Goal: Transaction & Acquisition: Purchase product/service

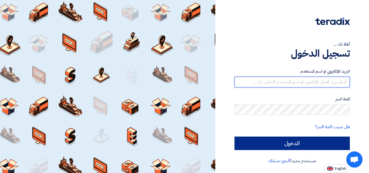
type input "[PERSON_NAME][EMAIL_ADDRESS][DOMAIN_NAME]"
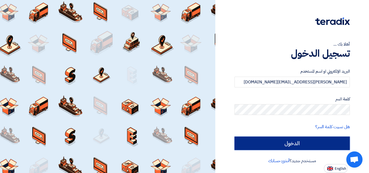
click at [251, 142] on input "الدخول" at bounding box center [292, 144] width 115 height 14
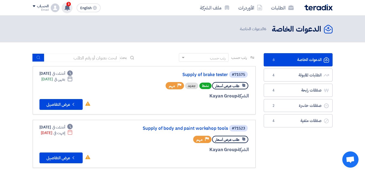
click at [67, 6] on use at bounding box center [67, 8] width 5 height 6
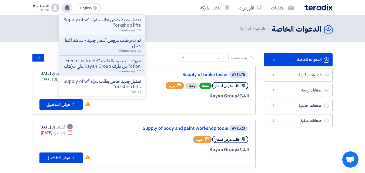
click at [95, 23] on p "تعديل جديد خاص بطلب شراء "Supply of workshop lifts"." at bounding box center [102, 22] width 77 height 11
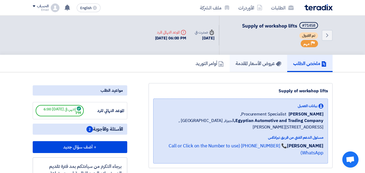
click at [246, 64] on h5 "عروض الأسعار المقدمة" at bounding box center [259, 63] width 46 height 6
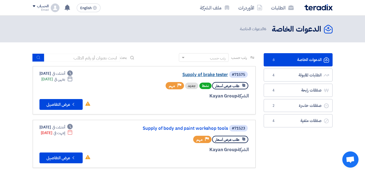
click at [202, 75] on link "Supply of brake tester" at bounding box center [174, 74] width 108 height 5
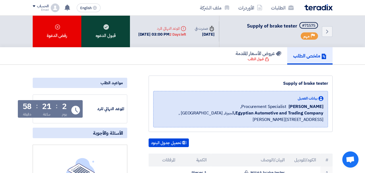
click at [112, 28] on div "قبول الدعوه" at bounding box center [105, 32] width 49 height 32
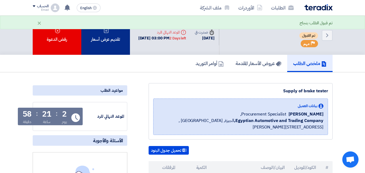
click at [109, 34] on div "تقديم عرض أسعار" at bounding box center [105, 35] width 49 height 39
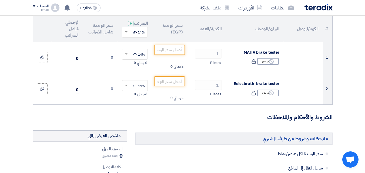
scroll to position [64, 0]
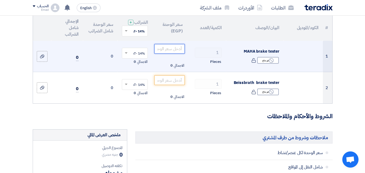
click at [168, 53] on input "number" at bounding box center [169, 49] width 30 height 10
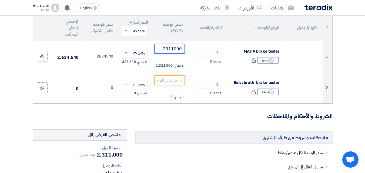
type input "2311000"
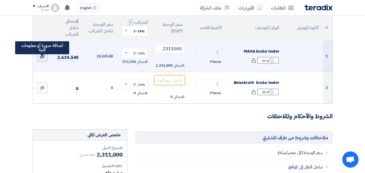
click at [45, 59] on div at bounding box center [41, 56] width 5 height 6
click at [0, 0] on input "file" at bounding box center [0, 0] width 0 height 0
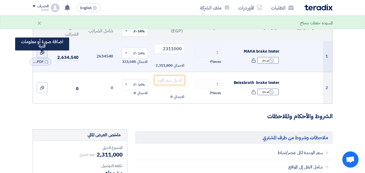
click at [43, 55] on icon at bounding box center [42, 53] width 4 height 4
click at [0, 0] on input "file" at bounding box center [0, 0] width 0 height 0
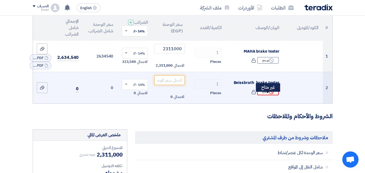
click at [266, 95] on div "Reject غير متاح" at bounding box center [268, 92] width 22 height 7
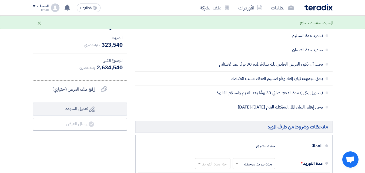
scroll to position [212, 0]
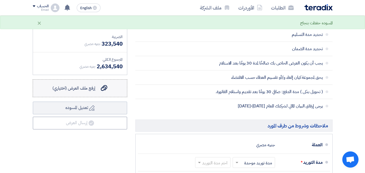
click at [105, 91] on use at bounding box center [104, 88] width 6 height 6
click at [0, 0] on input "إرفع ملف العرض (اختياري) إرفع ملف العرض (اختياري)" at bounding box center [0, 0] width 0 height 0
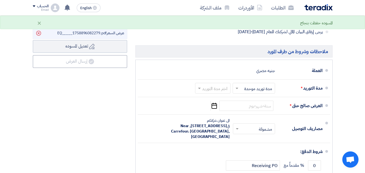
scroll to position [289, 0]
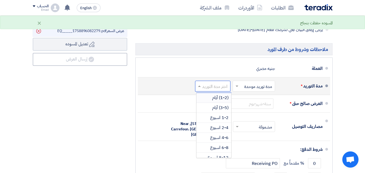
click at [219, 91] on input "text" at bounding box center [211, 87] width 33 height 8
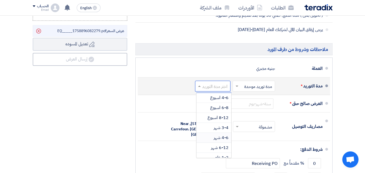
click at [215, 141] on span "4-6 شهر" at bounding box center [221, 138] width 15 height 6
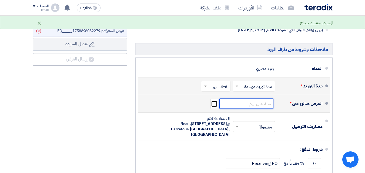
click at [253, 108] on input at bounding box center [246, 104] width 54 height 10
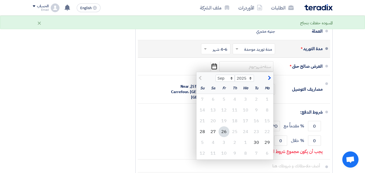
scroll to position [328, 0]
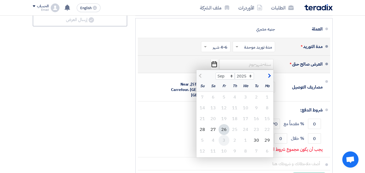
click at [222, 146] on div "3" at bounding box center [224, 140] width 11 height 11
type input "10/3/2025"
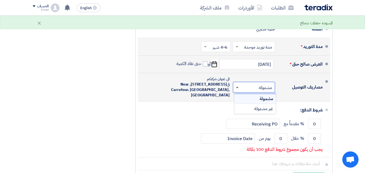
click at [238, 88] on span at bounding box center [237, 87] width 3 height 1
click at [243, 102] on div "مشمولة" at bounding box center [255, 99] width 42 height 10
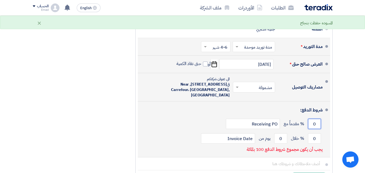
click at [314, 129] on input "0" at bounding box center [314, 124] width 13 height 10
type input "50"
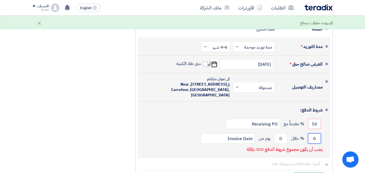
click at [313, 144] on input "0" at bounding box center [314, 139] width 13 height 10
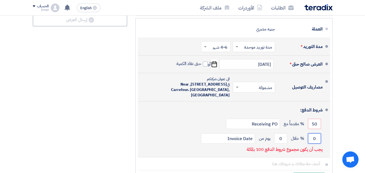
click at [313, 144] on input "0" at bounding box center [314, 139] width 13 height 10
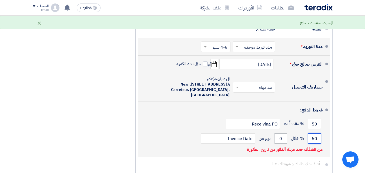
type input "50"
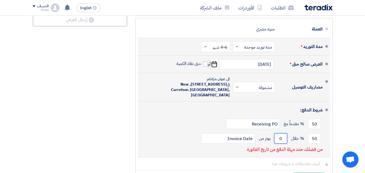
click at [281, 143] on input "0" at bounding box center [280, 139] width 13 height 10
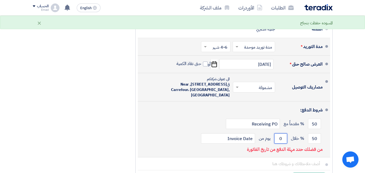
click at [281, 143] on input "0" at bounding box center [280, 139] width 13 height 10
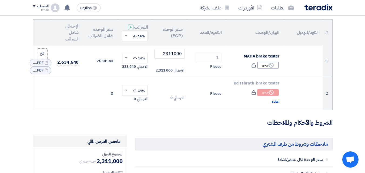
scroll to position [58, 0]
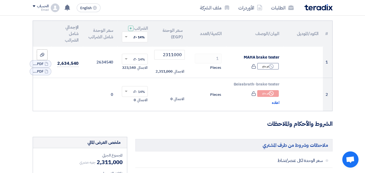
type input "30"
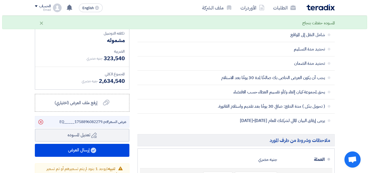
scroll to position [209, 0]
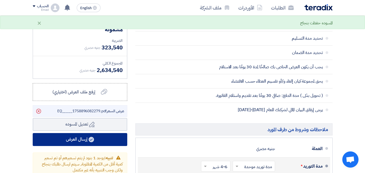
click at [69, 145] on button "إرسال العرض" at bounding box center [80, 139] width 95 height 13
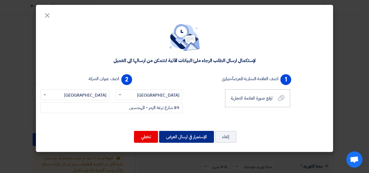
click at [182, 136] on button "الإستمرار في ارسال العرض" at bounding box center [186, 137] width 55 height 12
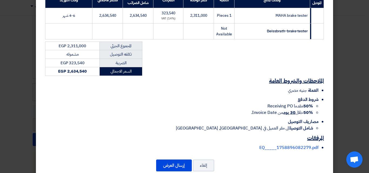
scroll to position [107, 0]
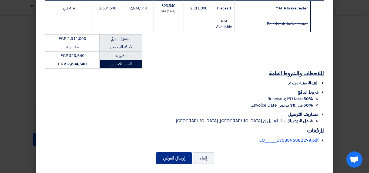
click at [172, 152] on button "إرسال العرض" at bounding box center [174, 158] width 36 height 12
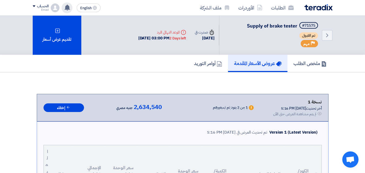
click at [69, 8] on use at bounding box center [67, 8] width 5 height 6
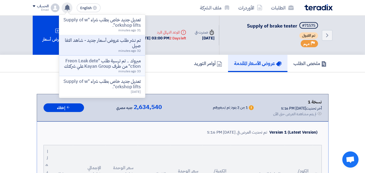
click at [90, 64] on p "مبروك .. تم ترسية طلب "Freon Leak detection" من طرف Kayan Group علي شركتك" at bounding box center [102, 63] width 77 height 11
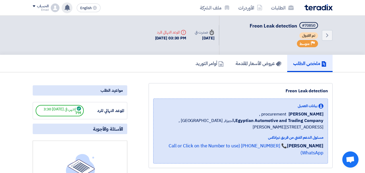
click at [69, 5] on icon at bounding box center [67, 8] width 6 height 6
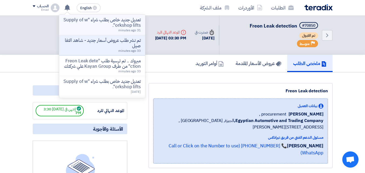
click at [93, 21] on p "تعديل جديد خاص بطلب شراء "Supply of workshop lifts"." at bounding box center [102, 22] width 77 height 11
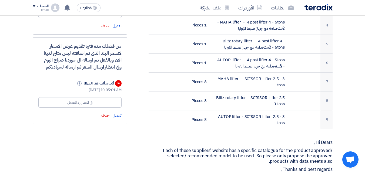
scroll to position [240, 0]
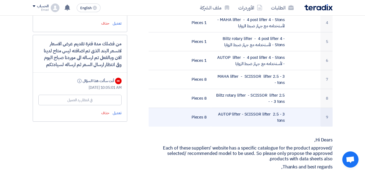
click at [261, 113] on td "AUTOP lifter - SCISSOR lifter 2.5 - 3 tons" at bounding box center [250, 117] width 78 height 19
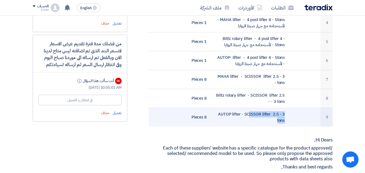
click at [261, 113] on td "AUTOP lifter - SCISSOR lifter 2.5 - 3 tons" at bounding box center [250, 117] width 78 height 19
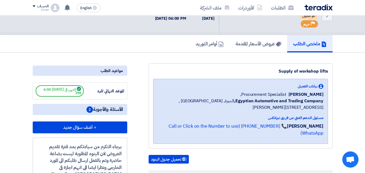
scroll to position [0, 0]
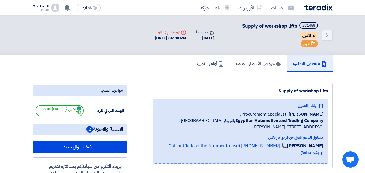
click at [89, 130] on span "2" at bounding box center [89, 129] width 6 height 6
click at [163, 39] on div "[DATE] 06:00 PM" at bounding box center [170, 38] width 31 height 6
click at [205, 63] on h5 "أوامر التوريد" at bounding box center [210, 63] width 28 height 6
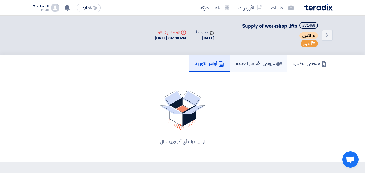
click at [253, 62] on h5 "عروض الأسعار المقدمة" at bounding box center [259, 63] width 46 height 6
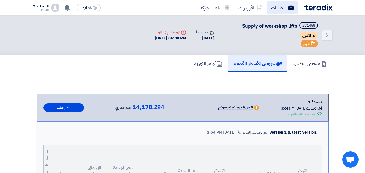
click at [278, 6] on link "الطلبات" at bounding box center [282, 7] width 31 height 13
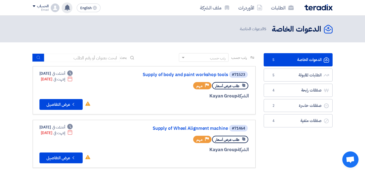
click at [67, 8] on use at bounding box center [67, 8] width 5 height 6
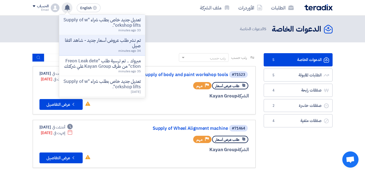
click at [87, 23] on p "تعديل جديد خاص بطلب شراء "Supply of workshop lifts"." at bounding box center [102, 22] width 77 height 11
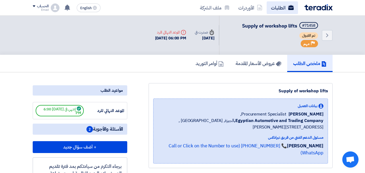
click at [281, 9] on link "الطلبات" at bounding box center [282, 7] width 31 height 13
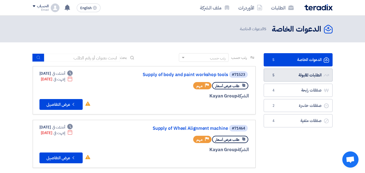
click at [278, 76] on link "الطلبات المقبولة الطلبات المقبولة 5" at bounding box center [298, 75] width 69 height 13
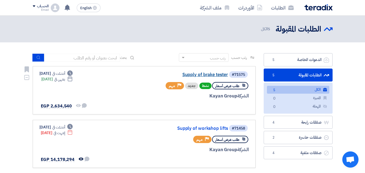
click at [205, 75] on link "Supply of brake tester" at bounding box center [174, 74] width 108 height 5
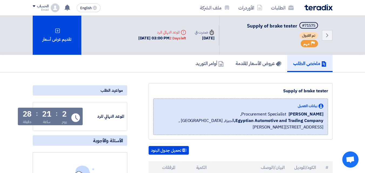
drag, startPoint x: 205, startPoint y: 75, endPoint x: 280, endPoint y: 74, distance: 74.9
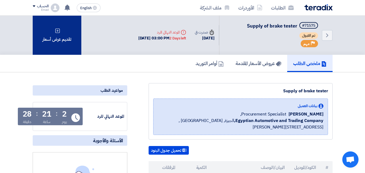
click at [59, 31] on icon at bounding box center [57, 30] width 5 height 5
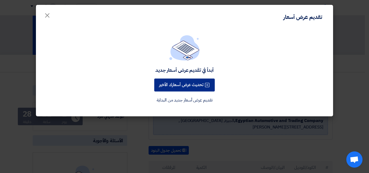
click at [173, 85] on button "تحديث عرض أسعارك الأخير" at bounding box center [184, 85] width 61 height 13
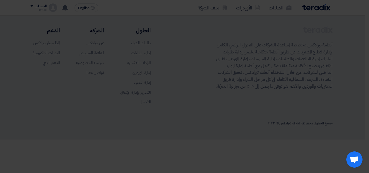
click at [173, 85] on div "أبدأ في تقديم عرض أسعار جديد تحديث عرض أسعارك الأخير تقديم عرض أسعار جديد من ال…" at bounding box center [184, 56] width 284 height 69
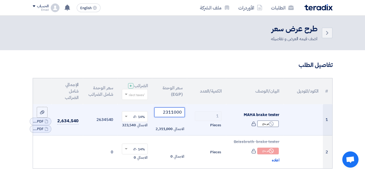
click at [161, 117] on input "2311000" at bounding box center [169, 113] width 30 height 10
click at [168, 116] on input "981000" at bounding box center [169, 113] width 30 height 10
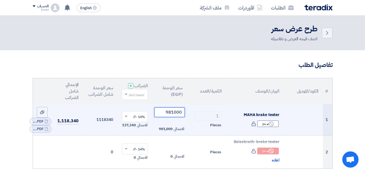
click at [168, 116] on input "981000" at bounding box center [169, 113] width 30 height 10
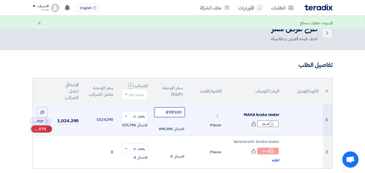
type input "898500"
click at [49, 131] on use at bounding box center [49, 129] width 4 height 4
click at [49, 127] on use at bounding box center [49, 126] width 4 height 4
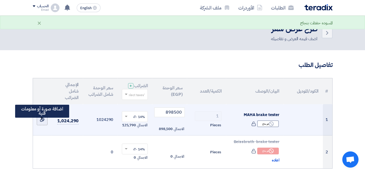
click at [43, 122] on use at bounding box center [42, 120] width 4 height 4
click at [0, 0] on input "file" at bounding box center [0, 0] width 0 height 0
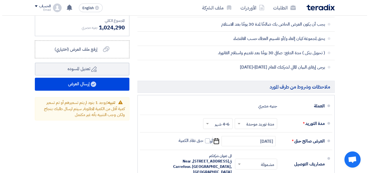
scroll to position [250, 0]
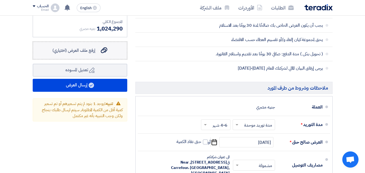
click at [106, 54] on use at bounding box center [104, 51] width 6 height 6
click at [0, 0] on input "إرفع ملف العرض (اختياري) إرفع ملف العرض (اختياري)" at bounding box center [0, 0] width 0 height 0
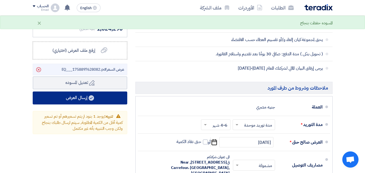
click at [85, 103] on button "إرسال العرض" at bounding box center [80, 98] width 95 height 13
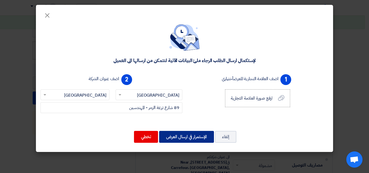
click at [195, 134] on button "الإستمرار في ارسال العرض" at bounding box center [186, 137] width 55 height 12
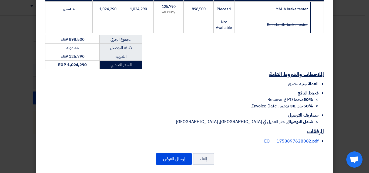
scroll to position [107, 0]
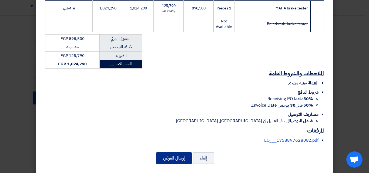
click at [182, 155] on button "إرسال العرض" at bounding box center [174, 158] width 36 height 12
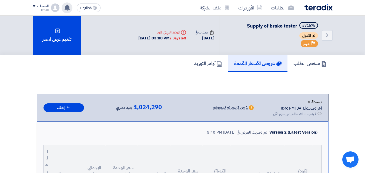
click at [70, 8] on icon at bounding box center [67, 8] width 6 height 6
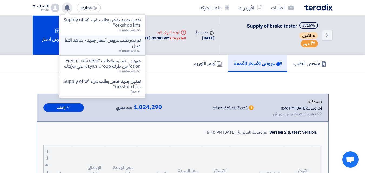
click at [97, 45] on p "تم نشر طلب عروض أسعار جديد - شاهد التفاصيل" at bounding box center [102, 43] width 77 height 11
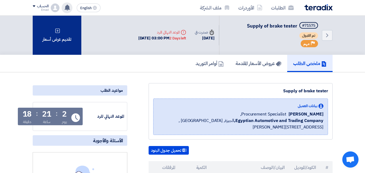
click at [62, 28] on div "تقديم عرض أسعار" at bounding box center [57, 35] width 49 height 39
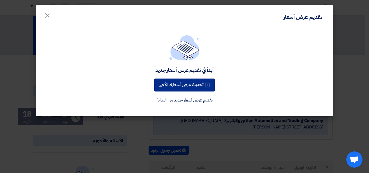
click at [179, 85] on button "تحديث عرض أسعارك الأخير" at bounding box center [184, 85] width 61 height 13
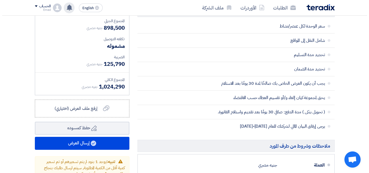
scroll to position [193, 0]
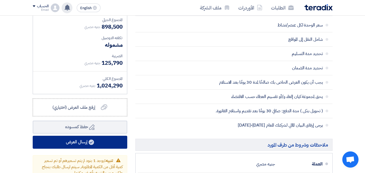
click at [74, 148] on button "إرسال العرض" at bounding box center [80, 142] width 95 height 13
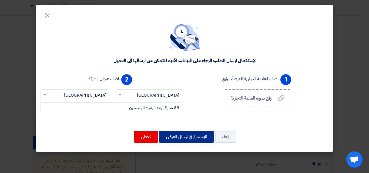
click at [182, 137] on button "الإستمرار في ارسال العرض" at bounding box center [186, 137] width 55 height 12
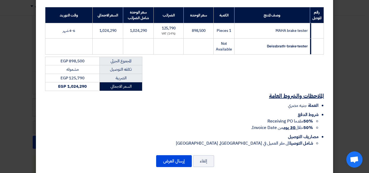
scroll to position [87, 0]
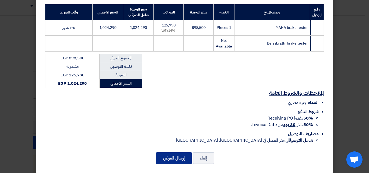
click at [181, 153] on button "إرسال العرض" at bounding box center [174, 158] width 36 height 12
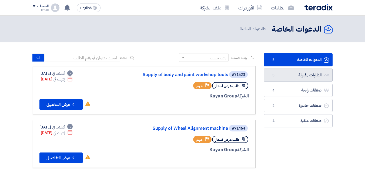
click at [305, 74] on link "الطلبات المقبولة الطلبات المقبولة 5" at bounding box center [298, 75] width 69 height 13
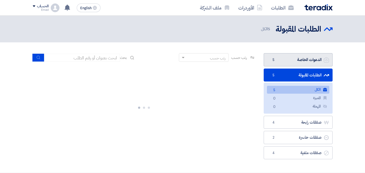
click at [304, 62] on link "الدعوات الخاصة الدعوات الخاصة 5" at bounding box center [298, 59] width 69 height 13
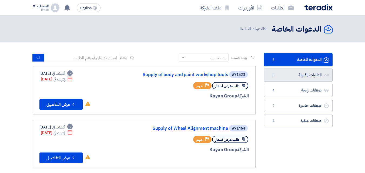
click at [302, 77] on link "الطلبات المقبولة الطلبات المقبولة 5" at bounding box center [298, 75] width 69 height 13
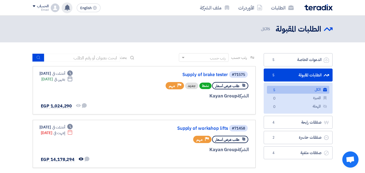
click at [67, 9] on use at bounding box center [67, 8] width 5 height 6
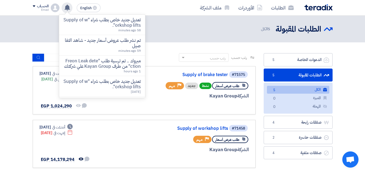
click at [81, 23] on p "تعديل جديد خاص بطلب شراء "Supply of workshop lifts"." at bounding box center [102, 22] width 77 height 11
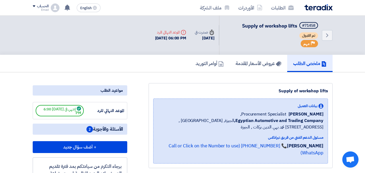
click at [66, 111] on span "إنتهي في [DATE] 6:00 PM" at bounding box center [60, 110] width 48 height 11
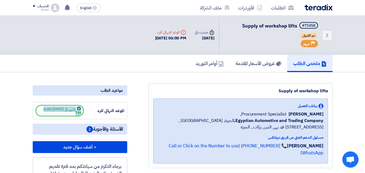
click at [61, 113] on span "إنتهي في [DATE] 6:00 PM" at bounding box center [60, 110] width 48 height 11
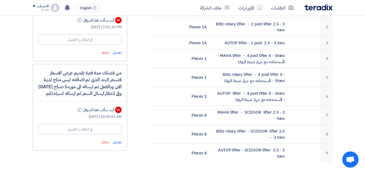
scroll to position [175, 0]
